Goal: Information Seeking & Learning: Learn about a topic

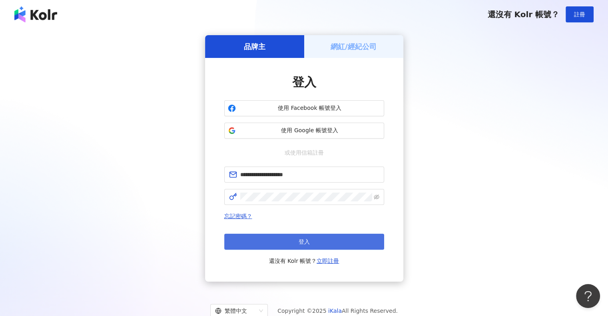
click at [275, 236] on button "登入" at bounding box center [304, 242] width 160 height 16
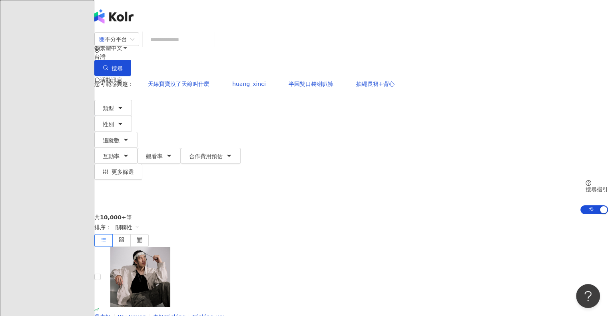
click at [211, 47] on input "search" at bounding box center [178, 39] width 65 height 15
paste input "********"
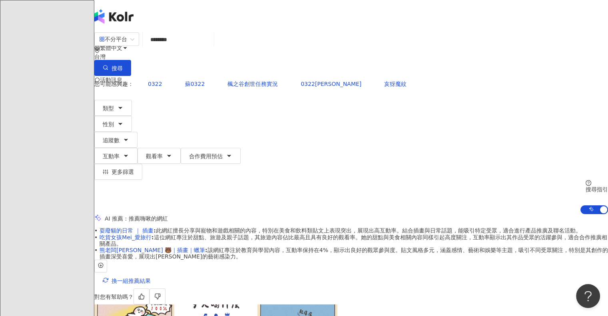
click at [186, 47] on input "********" at bounding box center [178, 39] width 65 height 15
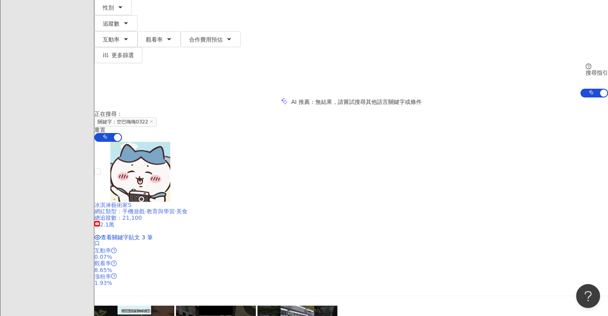
scroll to position [160, 0]
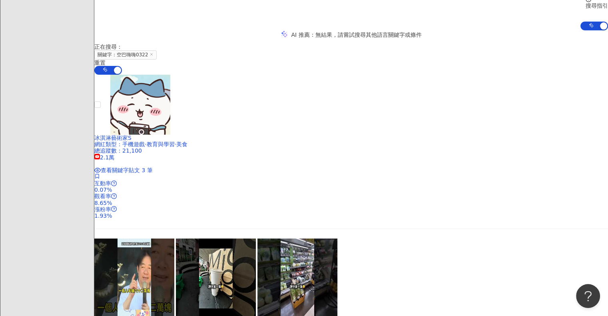
type input "********"
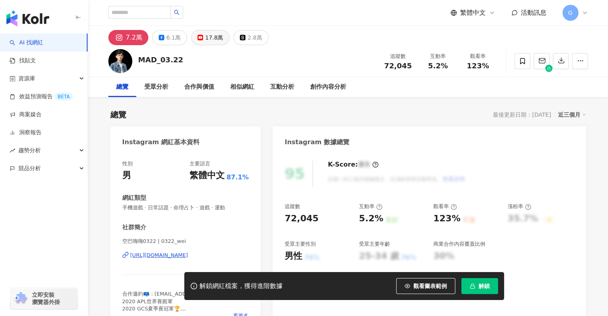
click at [205, 40] on div "17.8萬" at bounding box center [214, 37] width 18 height 11
click at [207, 37] on div "17.8萬" at bounding box center [214, 37] width 18 height 11
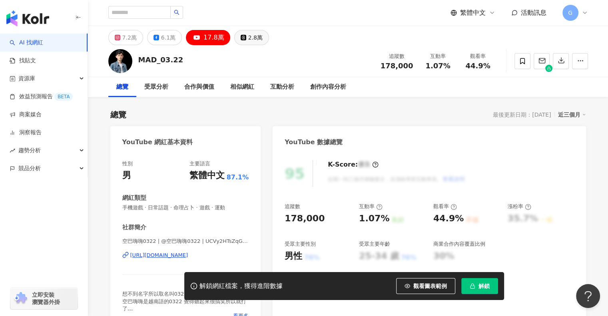
click at [242, 38] on button "2.8萬" at bounding box center [251, 37] width 35 height 15
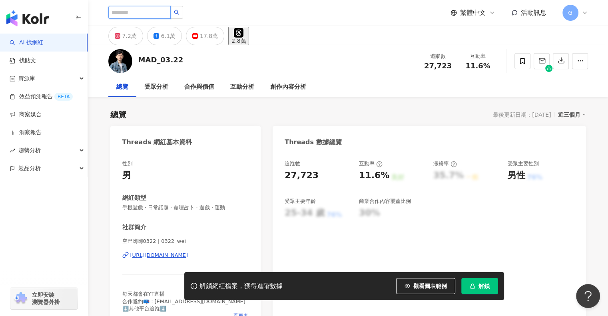
click at [144, 12] on input "search" at bounding box center [139, 12] width 62 height 13
type input "**"
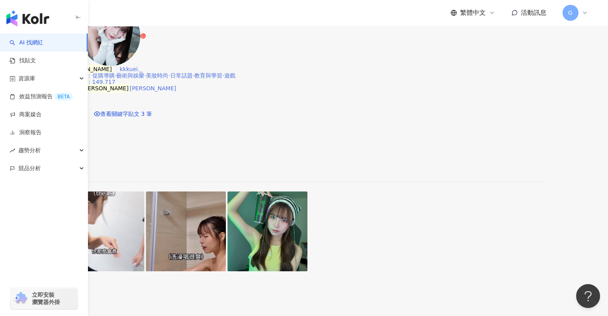
scroll to position [280, 0]
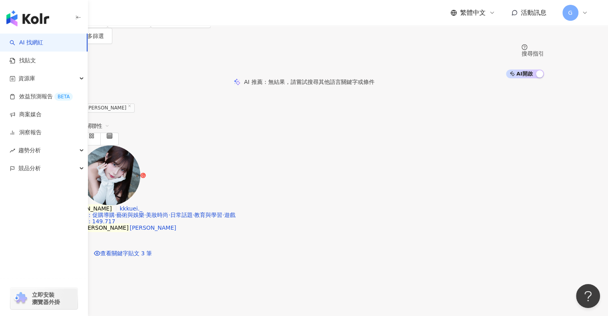
scroll to position [0, 0]
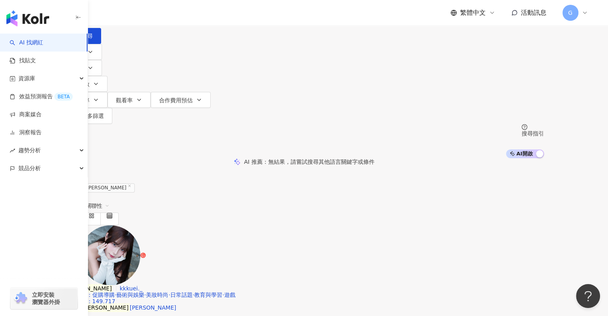
click at [181, 15] on input "**" at bounding box center [148, 7] width 65 height 15
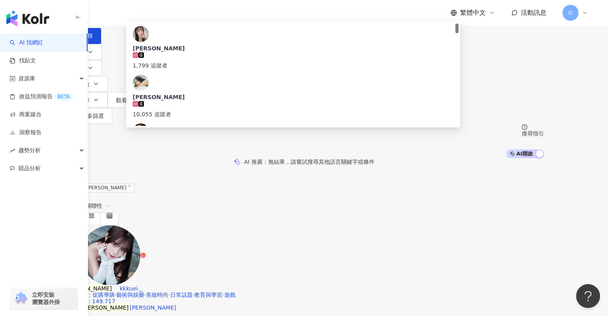
click at [181, 15] on input "**" at bounding box center [148, 7] width 65 height 15
type input "*"
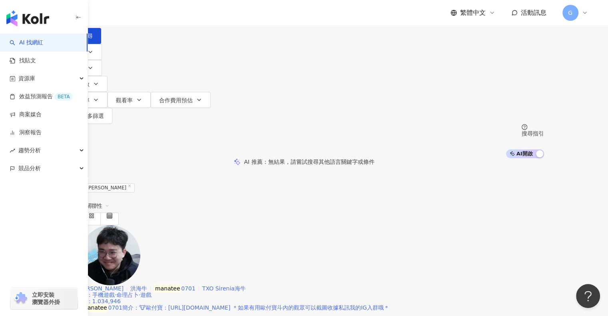
type input "*******"
click at [140, 226] on img at bounding box center [110, 256] width 60 height 60
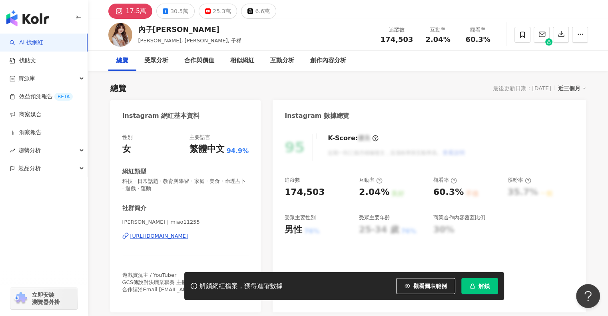
scroll to position [40, 0]
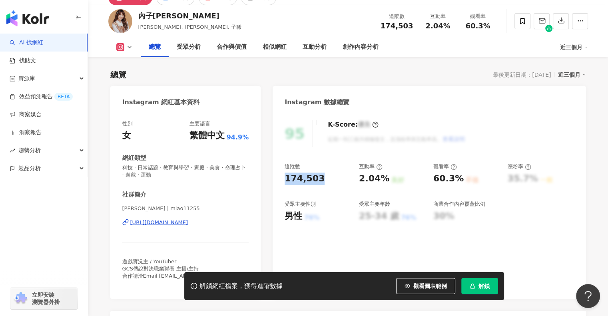
drag, startPoint x: 305, startPoint y: 178, endPoint x: 320, endPoint y: 179, distance: 14.8
click at [320, 179] on div "174,503" at bounding box center [318, 179] width 66 height 12
drag, startPoint x: 358, startPoint y: 178, endPoint x: 385, endPoint y: 179, distance: 27.2
click at [385, 179] on div "追蹤數 174,503 互動率 2.04% 良好 觀看率 60.3% 不佳 漲粉率 35.7% 一般 受眾主要性別 男性 76% 受眾主要年齡 25-34 歲…" at bounding box center [429, 192] width 289 height 59
click at [435, 176] on div "60.3%" at bounding box center [448, 179] width 30 height 12
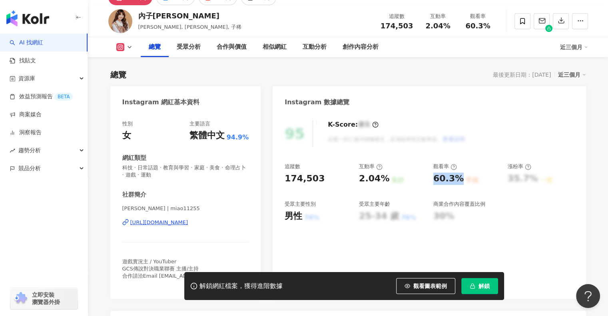
drag, startPoint x: 434, startPoint y: 177, endPoint x: 459, endPoint y: 180, distance: 25.0
click at [459, 180] on div "60.3%" at bounding box center [448, 179] width 30 height 12
copy div "60.3%"
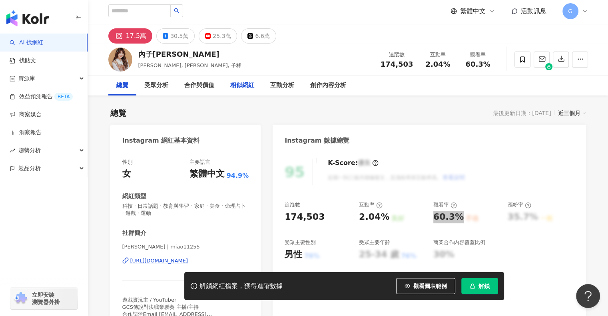
scroll to position [0, 0]
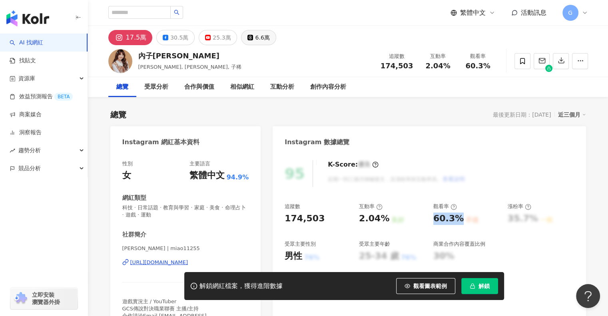
click at [249, 36] on button "6.6萬" at bounding box center [258, 37] width 35 height 15
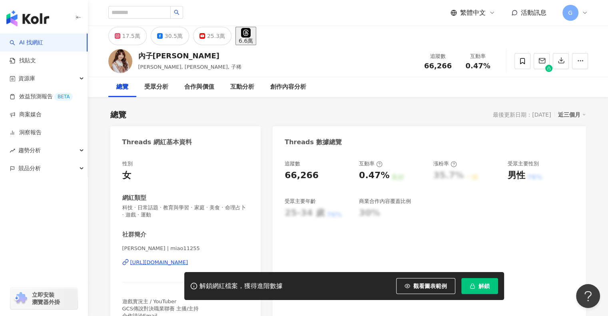
click at [280, 169] on div "追蹤數 66,266 互動率 0.47% 良好 漲粉率 35.7% 一般 受眾主要性別 男性 76% 受眾主要年齡 25-34 歲 76% 商業合作內容覆蓋比…" at bounding box center [429, 245] width 313 height 187
drag, startPoint x: 288, startPoint y: 176, endPoint x: 329, endPoint y: 176, distance: 41.2
click at [329, 176] on div "追蹤數 66,266 互動率 0.47% 良好 漲粉率 35.7% 一般 受眾主要性別 男性 76% 受眾主要年齡 25-34 歲 76% 商業合作內容覆蓋比…" at bounding box center [429, 245] width 313 height 187
copy div "66,266"
click at [367, 179] on div "0.47%" at bounding box center [374, 176] width 30 height 12
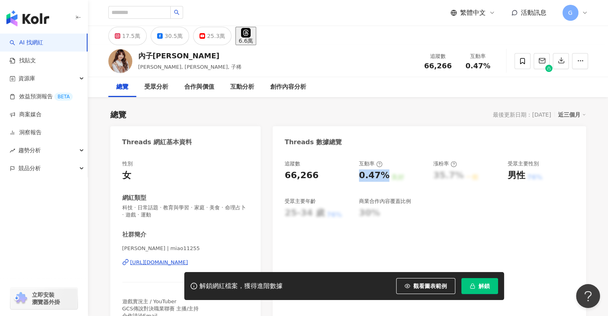
drag, startPoint x: 358, startPoint y: 178, endPoint x: 385, endPoint y: 178, distance: 26.8
click at [385, 178] on div "追蹤數 66,266 互動率 0.47% 良好 漲粉率 35.7% 一般 受眾主要性別 男性 76% 受眾主要年齡 25-34 歲 76% 商業合作內容覆蓋比…" at bounding box center [429, 189] width 289 height 59
copy div "0.47%"
click at [130, 15] on input "search" at bounding box center [139, 12] width 62 height 13
type input "**"
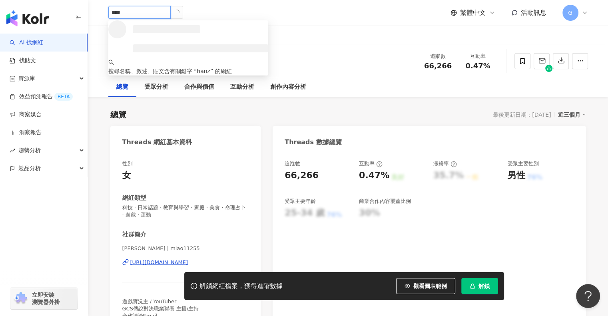
type input "*****"
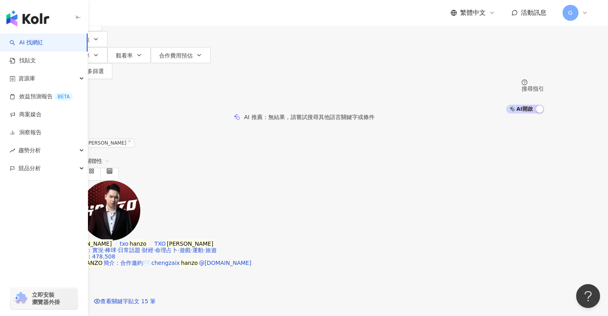
scroll to position [120, 0]
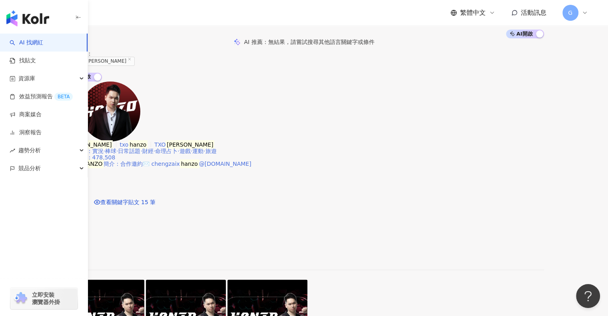
click at [140, 114] on img at bounding box center [110, 112] width 60 height 60
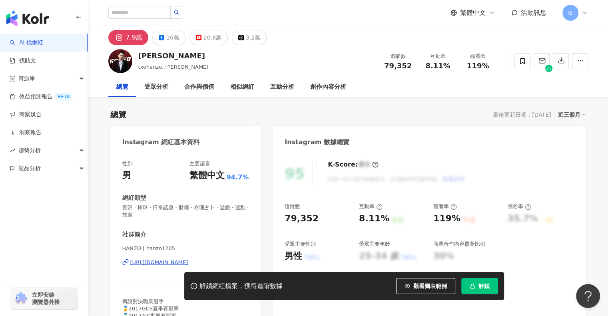
click at [285, 219] on div "79,352" at bounding box center [302, 219] width 34 height 12
drag, startPoint x: 282, startPoint y: 219, endPoint x: 316, endPoint y: 219, distance: 34.0
click at [316, 219] on div "95 K-Score : 優良 近期一到三個月積極發文，且漲粉率與互動率高。 查看說明 追蹤數 79,352 互動率 8.11% 良好 觀看率 119% 不佳…" at bounding box center [429, 245] width 313 height 187
copy div "79,352"
click at [357, 218] on div "追蹤數 79,352 互動率 8.11% 良好 觀看率 119% 不佳 漲粉率 35.7% 一般 受眾主要性別 男性 76% 受眾主要年齡 25-34 歲 7…" at bounding box center [429, 232] width 289 height 59
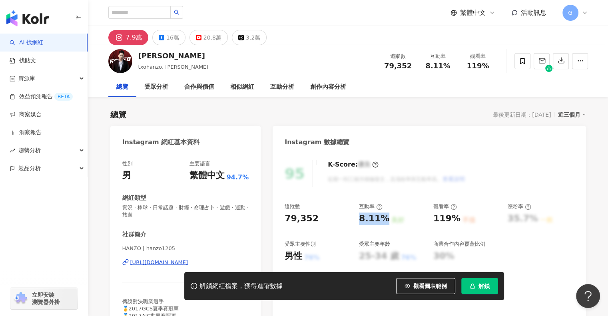
drag, startPoint x: 360, startPoint y: 218, endPoint x: 383, endPoint y: 218, distance: 22.8
click at [383, 218] on div "8.11%" at bounding box center [374, 219] width 30 height 12
copy div "8.11%"
click at [412, 215] on div "8.11% 良好" at bounding box center [392, 219] width 66 height 12
drag, startPoint x: 433, startPoint y: 219, endPoint x: 460, endPoint y: 220, distance: 26.8
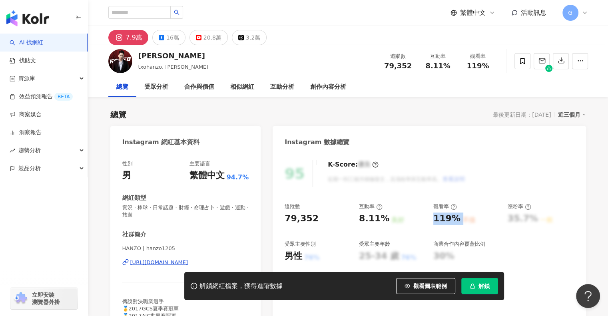
click at [460, 220] on div "119% 不佳" at bounding box center [466, 219] width 66 height 12
copy div "119% 不佳"
click at [238, 40] on icon at bounding box center [241, 38] width 6 height 6
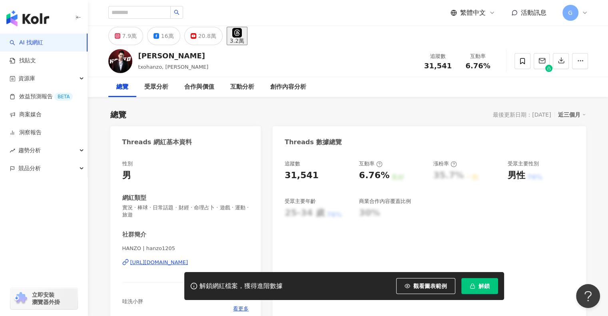
click at [289, 177] on div "31,541" at bounding box center [302, 176] width 34 height 12
drag, startPoint x: 285, startPoint y: 177, endPoint x: 315, endPoint y: 175, distance: 30.1
click at [315, 175] on div "31,541" at bounding box center [318, 176] width 66 height 12
copy div "31,541"
click at [381, 186] on div "追蹤數 31,541 互動率 6.76% 良好 漲粉率 35.7% 一般 受眾主要性別 男性 76% 受眾主要年齡 25-34 歲 76% 商業合作內容覆蓋比…" at bounding box center [429, 189] width 289 height 59
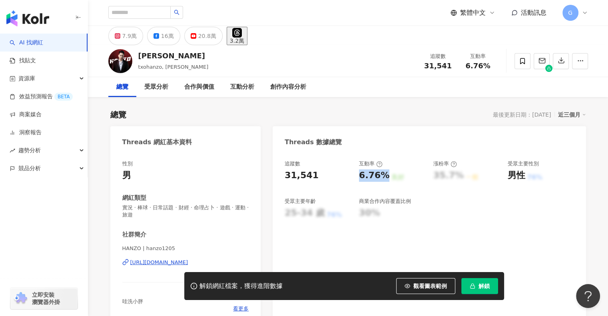
drag, startPoint x: 359, startPoint y: 177, endPoint x: 384, endPoint y: 179, distance: 24.9
click at [384, 179] on div "6.76%" at bounding box center [374, 176] width 30 height 12
copy div "6.76%"
click at [138, 16] on input "search" at bounding box center [139, 12] width 62 height 13
type input "*"
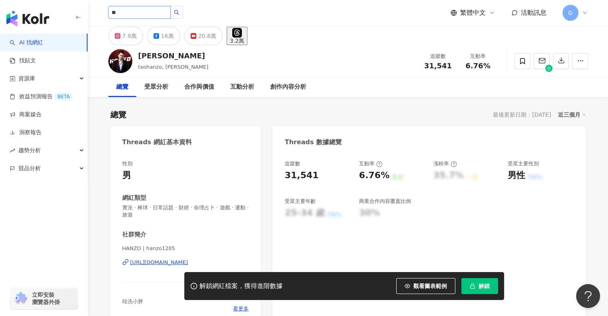
type input "**"
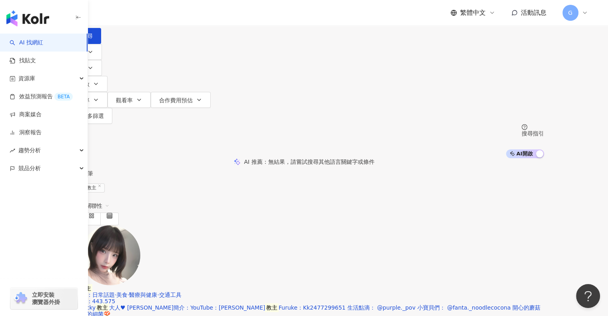
click at [173, 15] on input "**" at bounding box center [148, 7] width 65 height 15
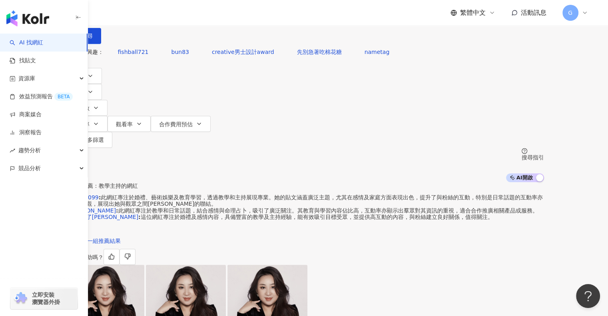
click at [109, 14] on div "不分平台" at bounding box center [86, 7] width 45 height 14
type input "********"
click at [145, 114] on div "YouTube" at bounding box center [137, 109] width 40 height 9
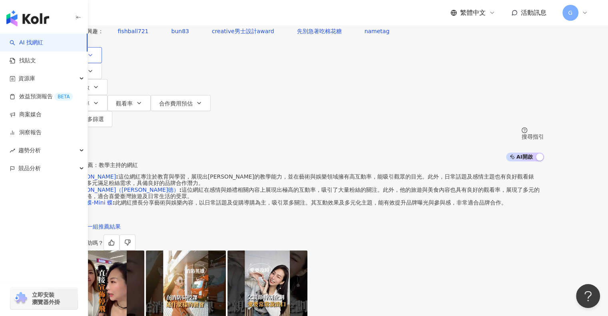
scroll to position [0, 0]
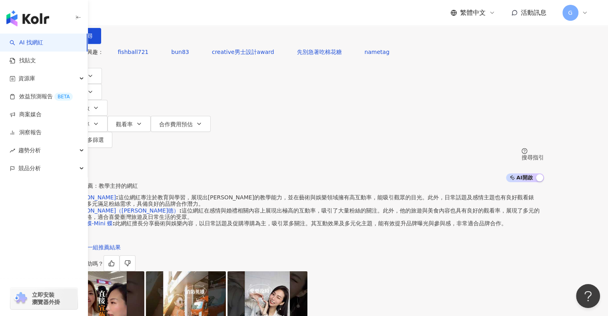
drag, startPoint x: 207, startPoint y: 44, endPoint x: 203, endPoint y: 45, distance: 4.2
click at [181, 15] on input "********" at bounding box center [148, 7] width 65 height 15
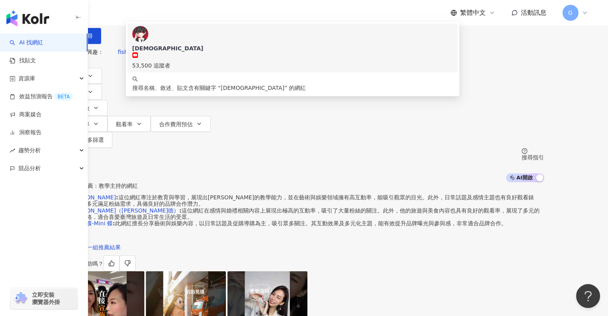
click at [227, 70] on div "53,500 追蹤者" at bounding box center [292, 65] width 321 height 9
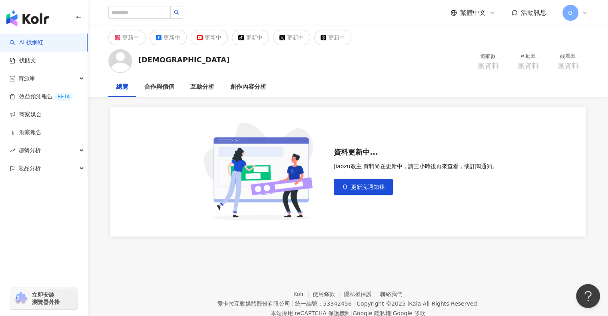
click at [443, 60] on div "[DEMOGRAPHIC_DATA] 追蹤數 無資料 互動率 無資料 觀看率 無資料" at bounding box center [348, 61] width 512 height 32
click at [133, 40] on div "更新中" at bounding box center [130, 37] width 17 height 11
click at [251, 36] on div "更新中" at bounding box center [254, 37] width 17 height 11
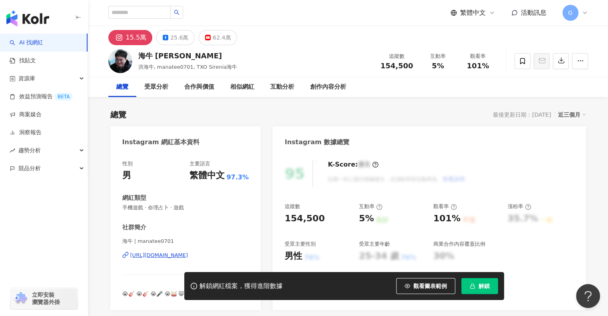
drag, startPoint x: 398, startPoint y: 68, endPoint x: 393, endPoint y: 67, distance: 5.8
click at [398, 68] on span "154,500" at bounding box center [397, 66] width 33 height 8
drag, startPoint x: 385, startPoint y: 63, endPoint x: 411, endPoint y: 64, distance: 26.0
click at [411, 64] on span "154,500" at bounding box center [397, 66] width 33 height 8
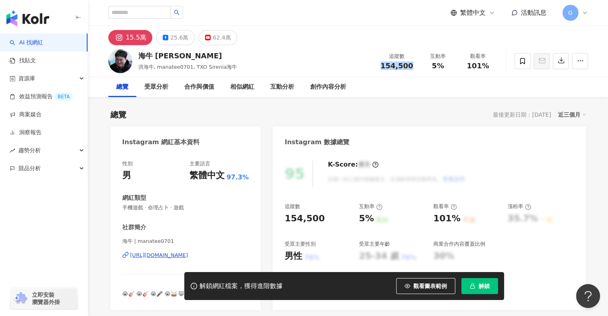
drag, startPoint x: 382, startPoint y: 62, endPoint x: 411, endPoint y: 63, distance: 29.2
click at [411, 63] on div "追蹤數 154,500" at bounding box center [397, 60] width 42 height 17
copy span "154,500"
drag, startPoint x: 438, startPoint y: 66, endPoint x: 444, endPoint y: 67, distance: 6.1
click at [444, 67] on div "5%" at bounding box center [438, 66] width 30 height 8
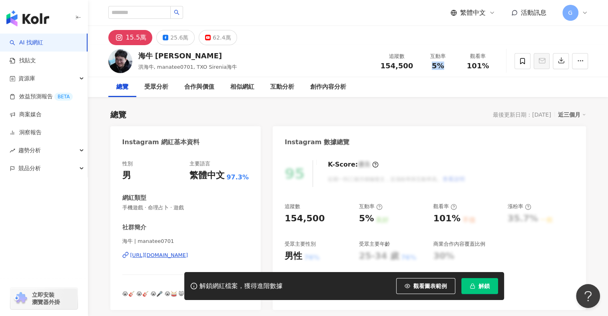
copy span "5%"
drag, startPoint x: 481, startPoint y: 66, endPoint x: 494, endPoint y: 67, distance: 12.5
click at [494, 67] on div "觀看率 101%" at bounding box center [478, 60] width 40 height 17
copy span "101%"
click at [153, 13] on input "search" at bounding box center [139, 12] width 62 height 13
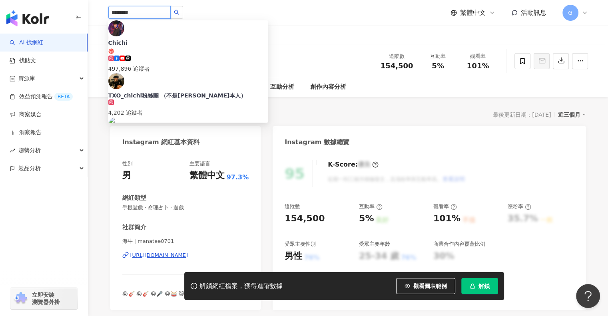
type input "*********"
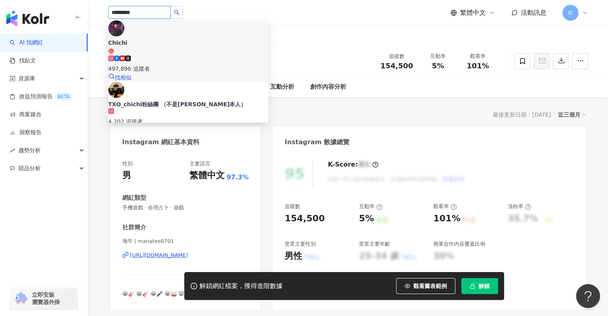
click at [139, 39] on div "Chichi" at bounding box center [188, 43] width 160 height 8
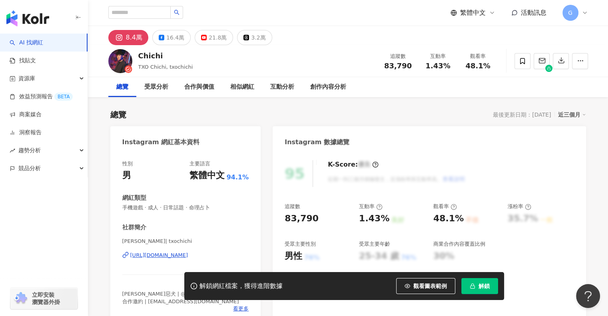
click at [380, 90] on div "總覽 受眾分析 合作與價值 相似網紅 互動分析 創作內容分析" at bounding box center [348, 87] width 480 height 20
drag, startPoint x: 386, startPoint y: 65, endPoint x: 411, endPoint y: 66, distance: 25.2
click at [411, 66] on div "83,790" at bounding box center [398, 66] width 30 height 8
copy span "83,790"
click at [430, 81] on div "總覽 受眾分析 合作與價值 相似網紅 互動分析 創作內容分析" at bounding box center [348, 87] width 480 height 20
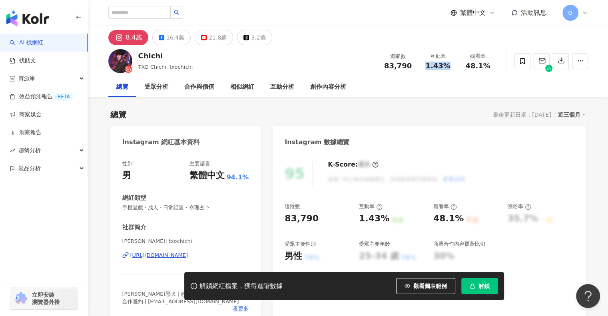
drag, startPoint x: 427, startPoint y: 62, endPoint x: 449, endPoint y: 64, distance: 22.0
click at [449, 64] on div "1.43%" at bounding box center [438, 66] width 30 height 8
copy span "1.43%"
click at [467, 68] on div "48.1%" at bounding box center [478, 66] width 30 height 8
drag, startPoint x: 465, startPoint y: 64, endPoint x: 488, endPoint y: 65, distance: 23.2
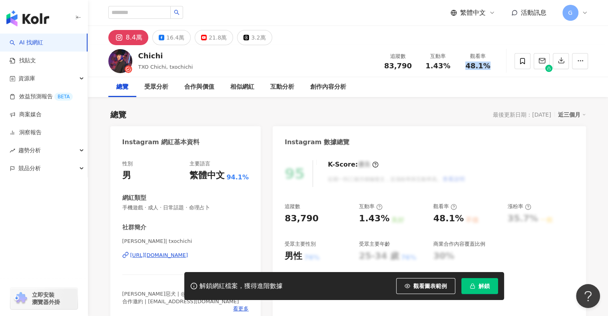
click at [488, 65] on div "48.1%" at bounding box center [478, 66] width 30 height 8
copy span "48.1%"
click at [251, 38] on div "3.2萬" at bounding box center [258, 37] width 14 height 11
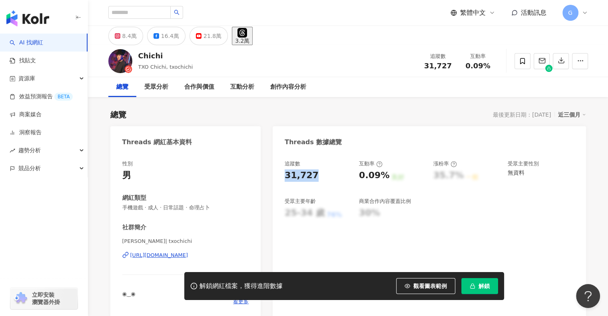
drag, startPoint x: 285, startPoint y: 176, endPoint x: 315, endPoint y: 176, distance: 30.0
click at [315, 176] on div "31,727" at bounding box center [318, 176] width 66 height 12
copy div "31,727"
drag, startPoint x: 365, startPoint y: 175, endPoint x: 387, endPoint y: 176, distance: 22.0
click at [387, 176] on div "追蹤數 31,727 互動率 0.09% 良好 漲粉率 35.7% 一般 受眾主要性別 無資料 受眾主要年齡 25-34 歲 76% 商業合作內容覆蓋比例 3…" at bounding box center [429, 189] width 289 height 59
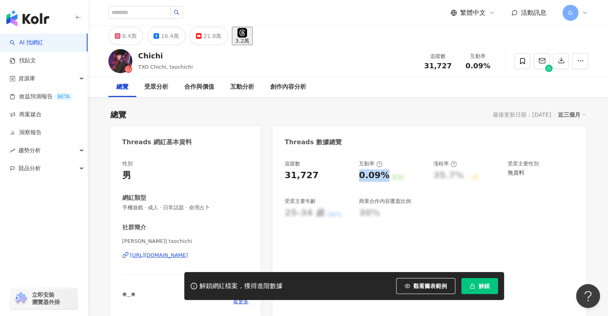
copy div "0.09%"
click at [140, 13] on input "search" at bounding box center [139, 12] width 62 height 13
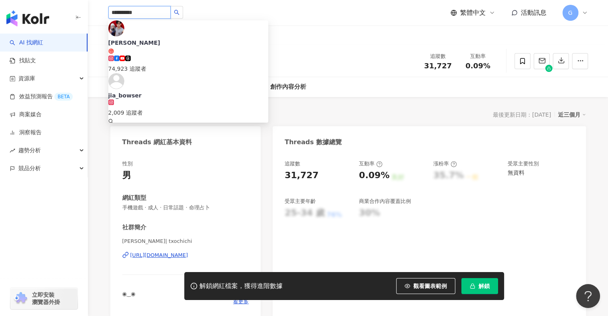
type input "**********"
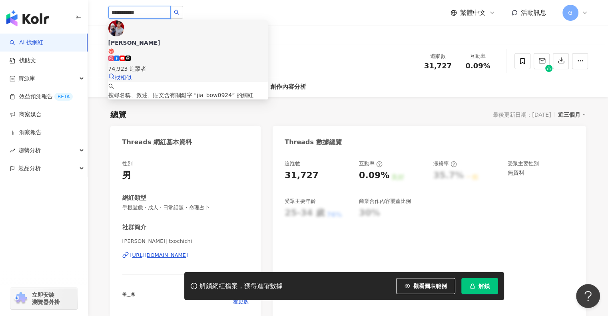
click at [194, 43] on div "萊綸Lyran 74,923 追蹤者 找相似" at bounding box center [188, 51] width 160 height 62
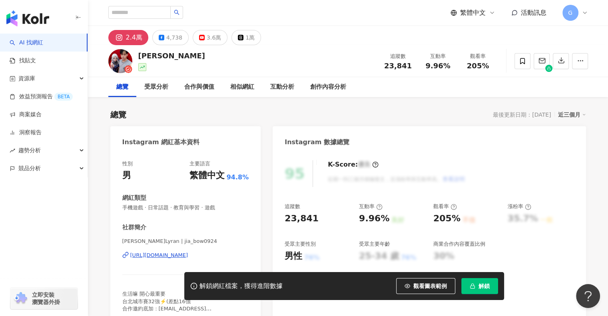
click at [390, 70] on span "23,841" at bounding box center [398, 66] width 28 height 8
drag, startPoint x: 387, startPoint y: 64, endPoint x: 415, endPoint y: 66, distance: 28.9
click at [415, 66] on div "追蹤數 23,841" at bounding box center [398, 60] width 40 height 17
copy span "23,841"
click at [427, 64] on span "9.96%" at bounding box center [437, 66] width 25 height 8
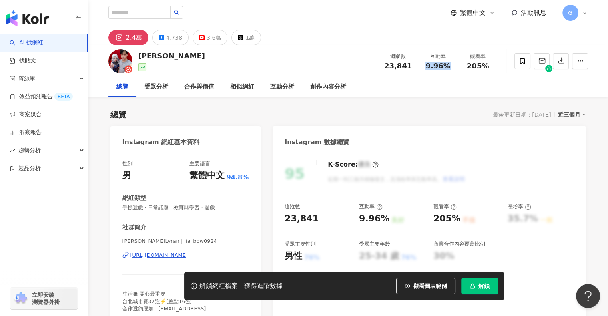
drag, startPoint x: 427, startPoint y: 64, endPoint x: 445, endPoint y: 67, distance: 18.5
click at [445, 67] on div "9.96%" at bounding box center [438, 66] width 30 height 8
copy span "9.96%"
click at [447, 76] on div "萊綸Lyran 追蹤數 23,841 互動率 9.96% 觀看率 205%" at bounding box center [348, 61] width 512 height 32
drag, startPoint x: 467, startPoint y: 64, endPoint x: 488, endPoint y: 68, distance: 21.3
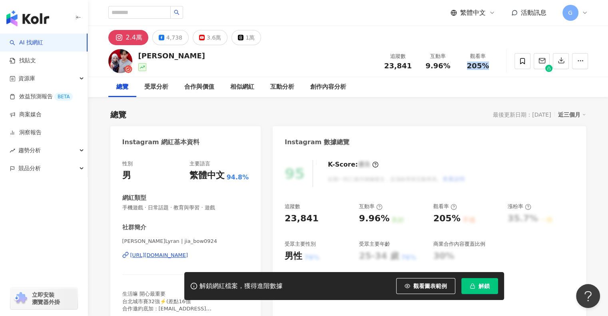
click at [488, 68] on div "205%" at bounding box center [478, 66] width 30 height 8
copy span "205%"
click at [245, 36] on div "1萬" at bounding box center [249, 37] width 9 height 11
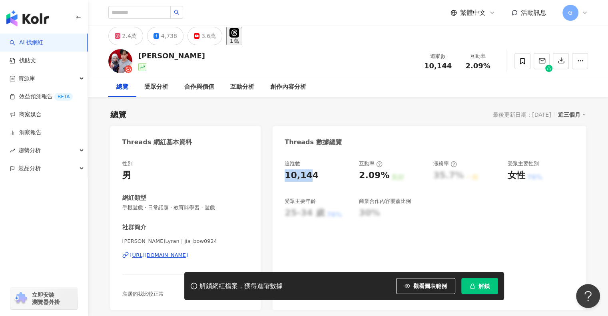
drag, startPoint x: 285, startPoint y: 175, endPoint x: 313, endPoint y: 175, distance: 28.8
click at [314, 175] on div "10,144" at bounding box center [318, 176] width 66 height 12
click at [365, 175] on div "2.09%" at bounding box center [374, 176] width 30 height 12
drag, startPoint x: 360, startPoint y: 174, endPoint x: 382, endPoint y: 174, distance: 22.0
click at [382, 174] on div "2.09%" at bounding box center [374, 176] width 30 height 12
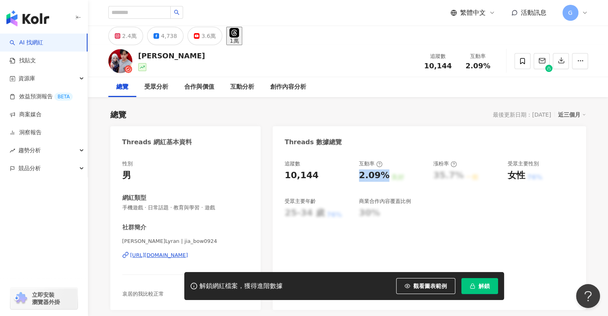
copy div "2.09%"
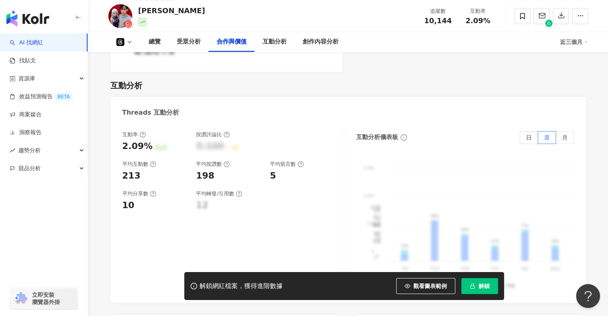
scroll to position [960, 0]
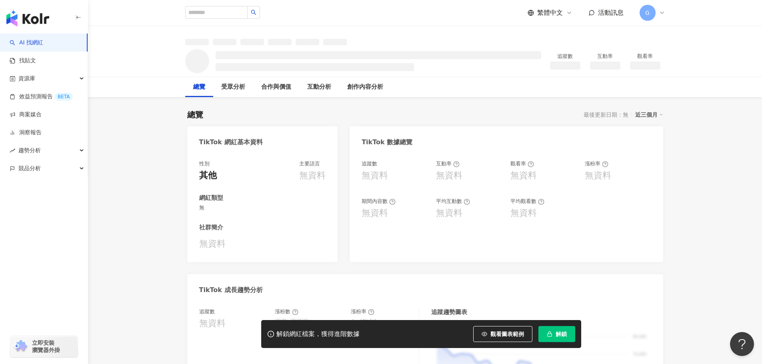
click at [650, 112] on div "近三個月" at bounding box center [649, 115] width 28 height 10
